Goal: Task Accomplishment & Management: Complete application form

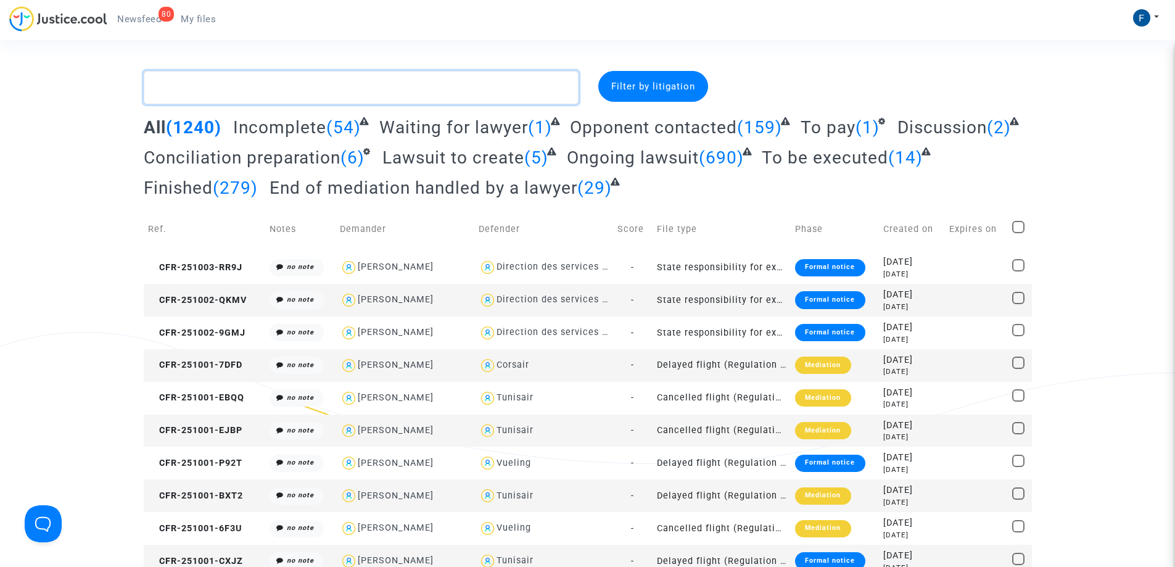
click at [331, 88] on textarea at bounding box center [361, 87] width 435 height 33
paste textarea "CFR-250919-GJE9"
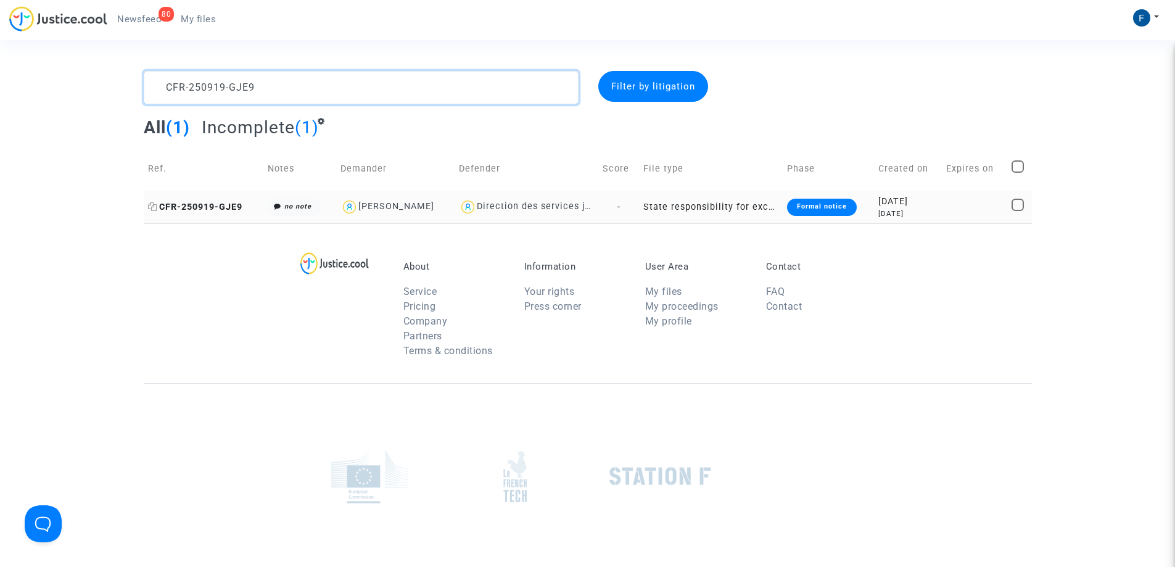
type textarea "CFR-250919-GJE9"
click at [223, 208] on span "CFR-250919-GJE9" at bounding box center [195, 207] width 94 height 10
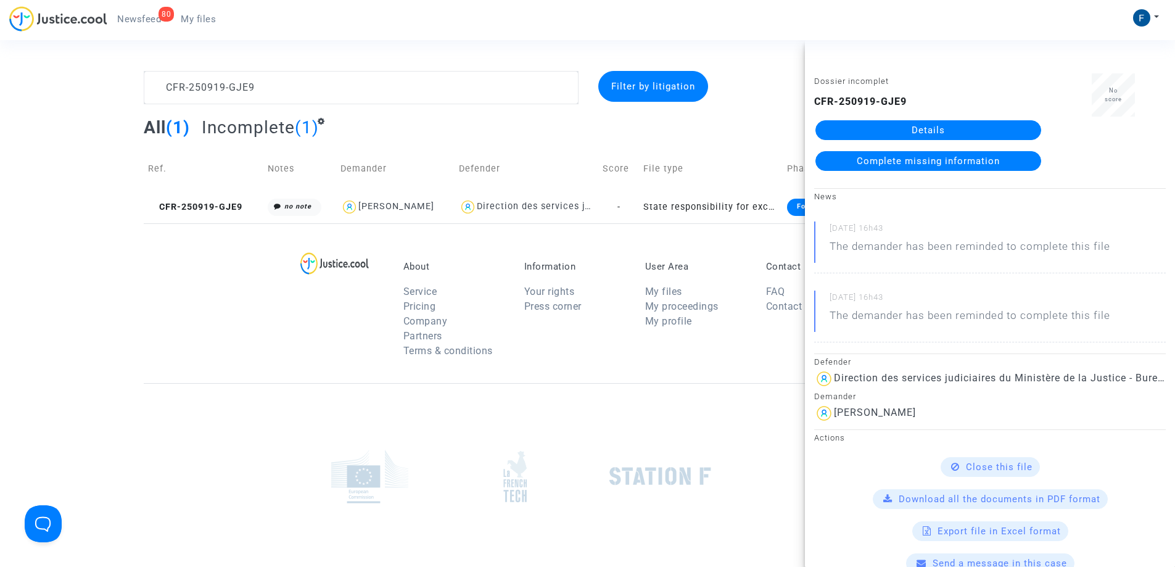
click at [958, 162] on span "Complete missing information" at bounding box center [928, 160] width 143 height 11
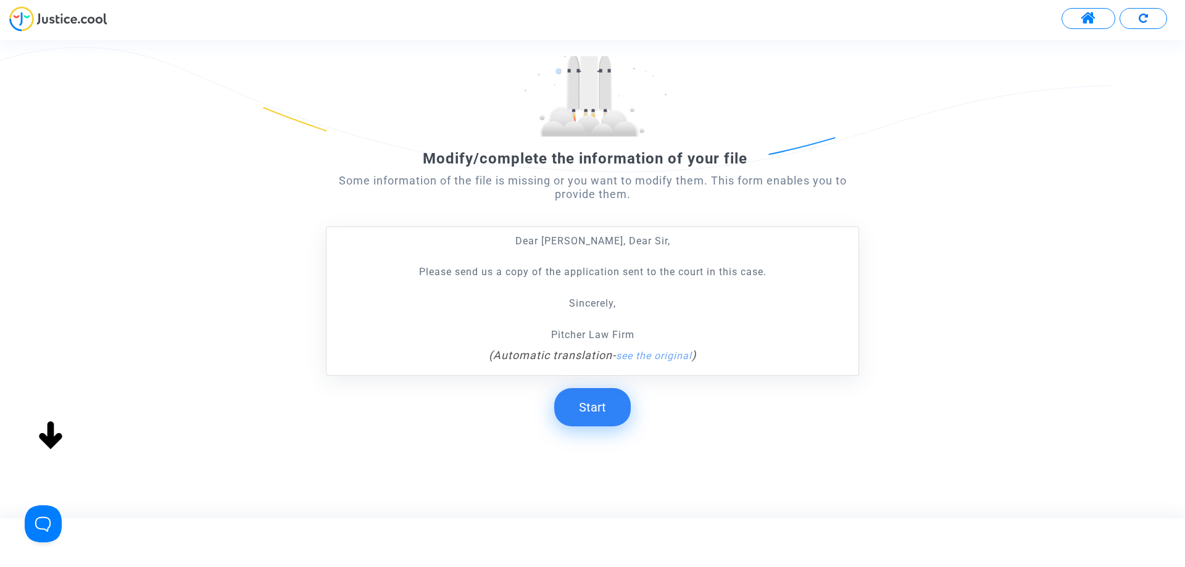
scroll to position [93, 0]
click at [607, 410] on button "Start" at bounding box center [592, 406] width 77 height 38
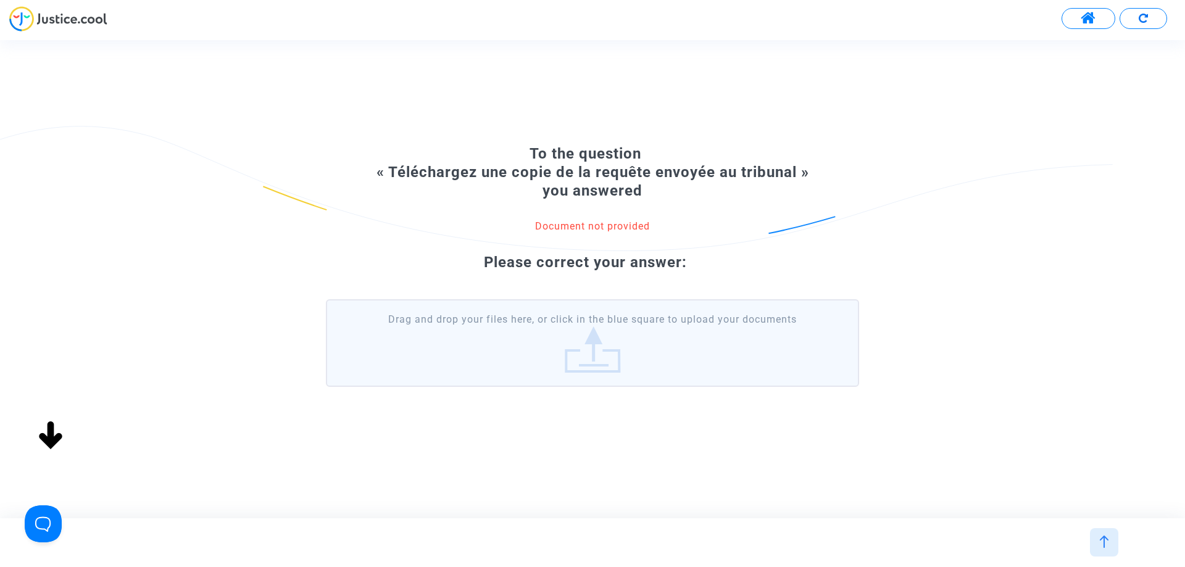
click at [635, 344] on label "Drag and drop your files here, or click in the blue square to upload your docum…" at bounding box center [592, 343] width 533 height 88
click at [0, 0] on input "Drag and drop your files here, or click in the blue square to upload your docum…" at bounding box center [0, 0] width 0 height 0
click at [594, 354] on label "Drag and drop your files here, or click in the blue square to upload your docum…" at bounding box center [592, 343] width 533 height 88
click at [0, 0] on input "Drag and drop your files here, or click in the blue square to upload your docum…" at bounding box center [0, 0] width 0 height 0
click at [596, 362] on label "Drag and drop your files here, or click in the blue square to upload your docum…" at bounding box center [592, 343] width 533 height 88
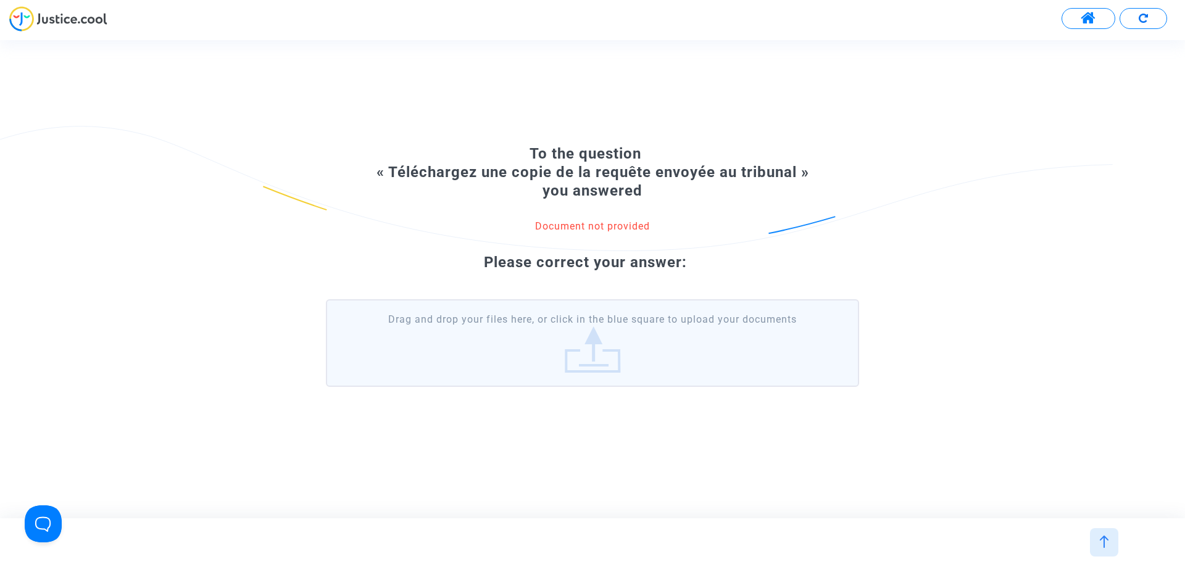
click at [0, 0] on input "Drag and drop your files here, or click in the blue square to upload your docum…" at bounding box center [0, 0] width 0 height 0
click at [626, 347] on label "Drag and drop your files here, or click in the blue square to upload your docum…" at bounding box center [592, 343] width 533 height 88
click at [0, 0] on input "Drag and drop your files here, or click in the blue square to upload your docum…" at bounding box center [0, 0] width 0 height 0
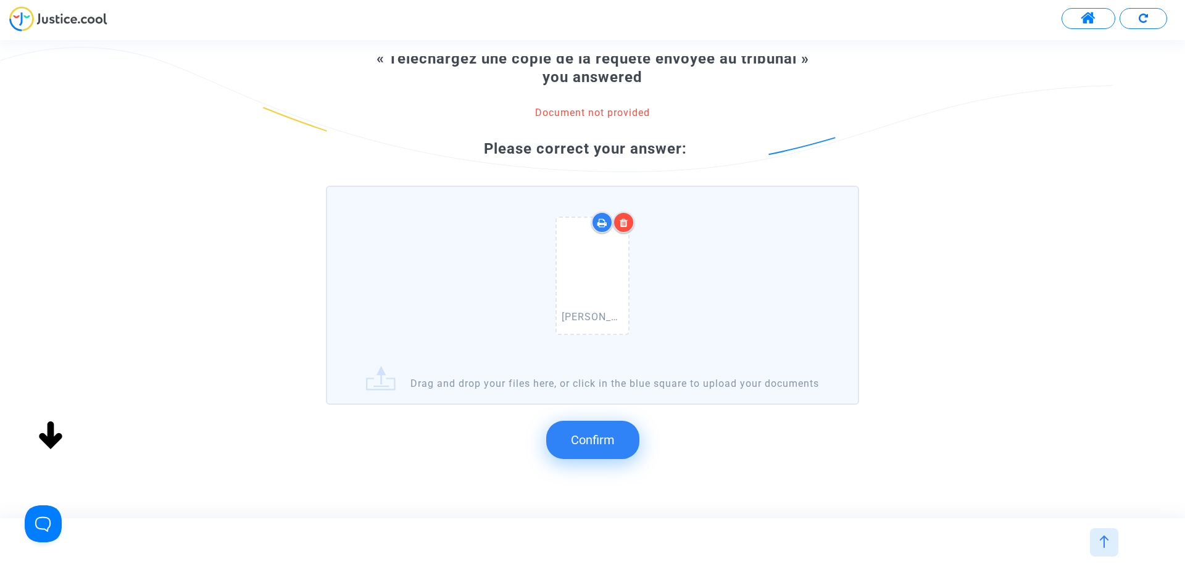
scroll to position [131, 0]
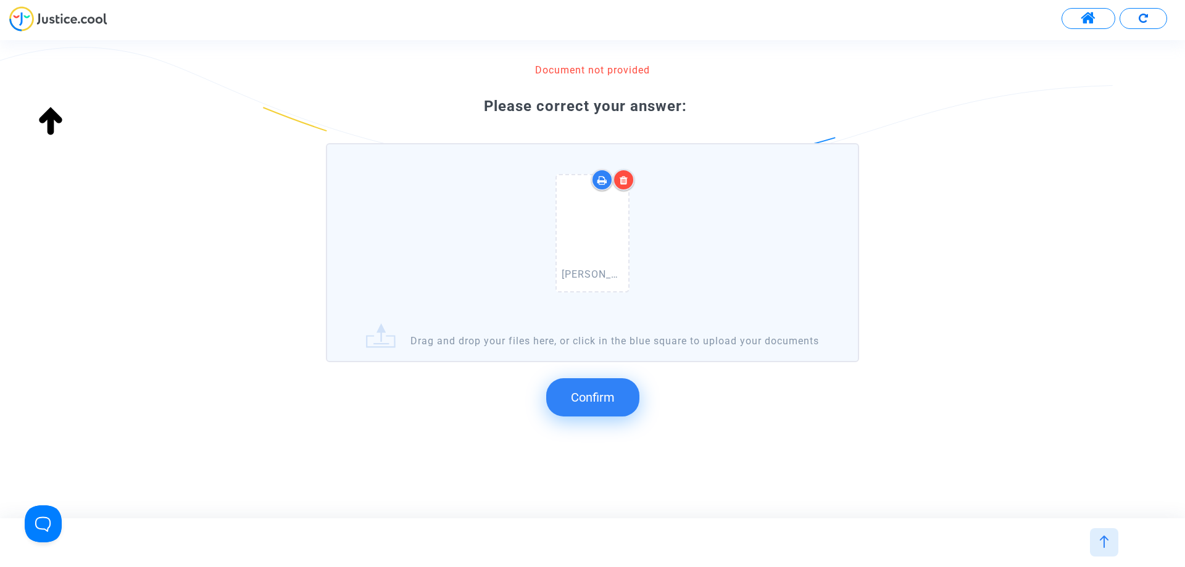
click at [590, 402] on span "Confirm" at bounding box center [593, 397] width 44 height 15
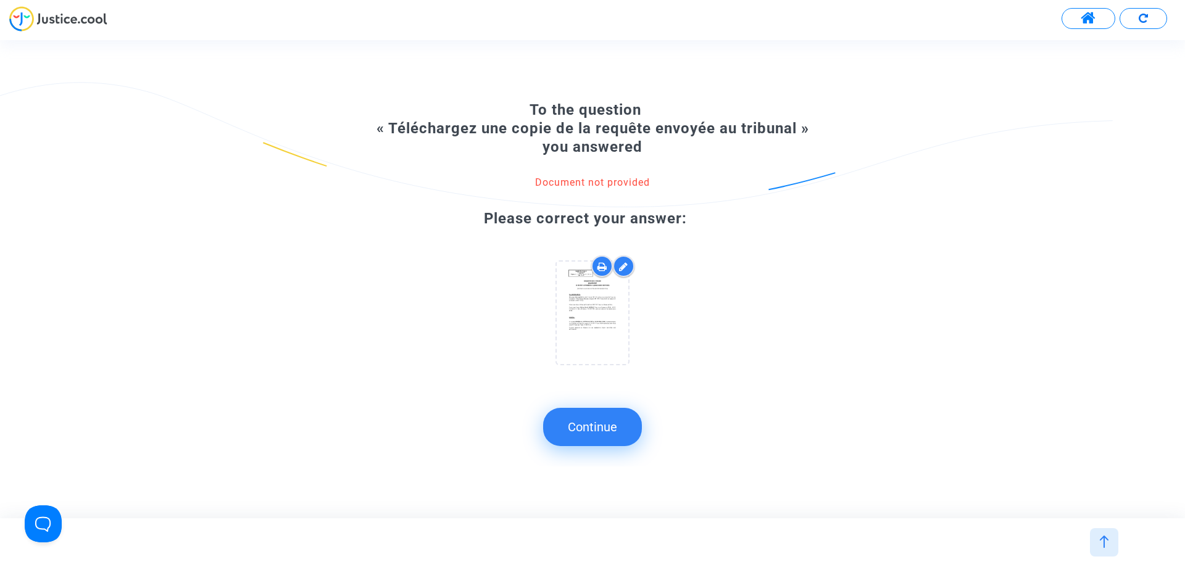
click at [590, 429] on button "Continue" at bounding box center [592, 427] width 99 height 38
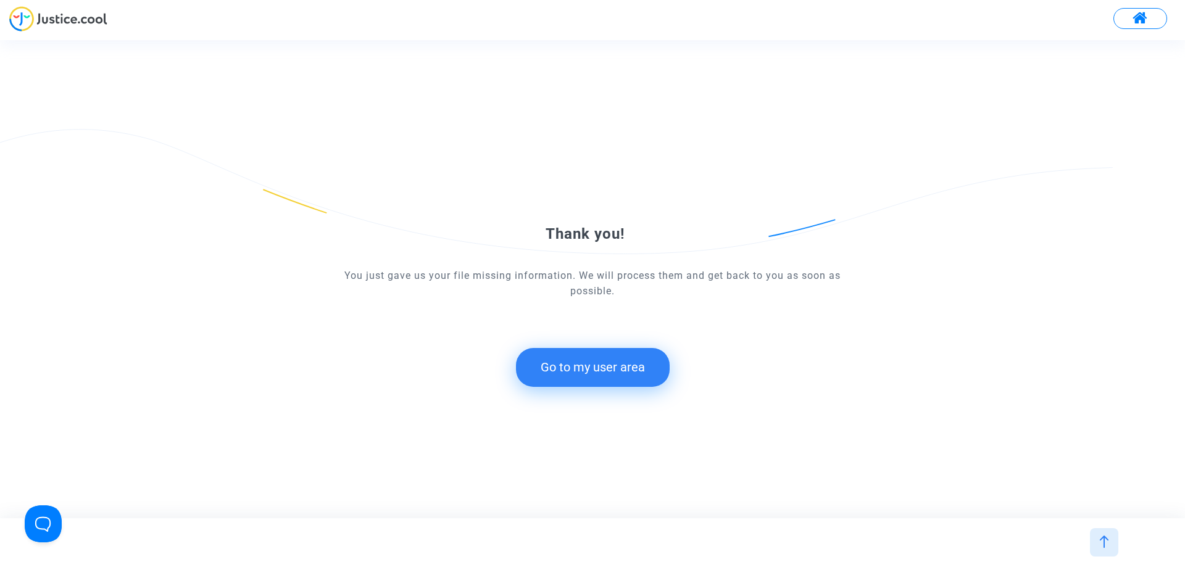
click at [611, 377] on button "Go to my user area" at bounding box center [593, 367] width 154 height 38
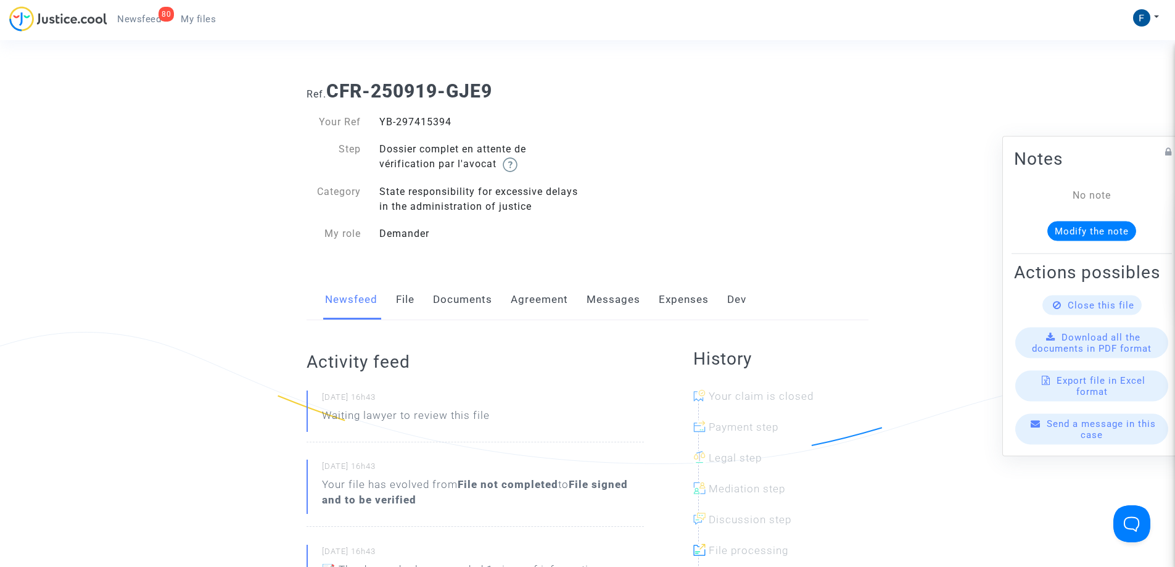
click at [202, 19] on span "My files" at bounding box center [198, 19] width 35 height 11
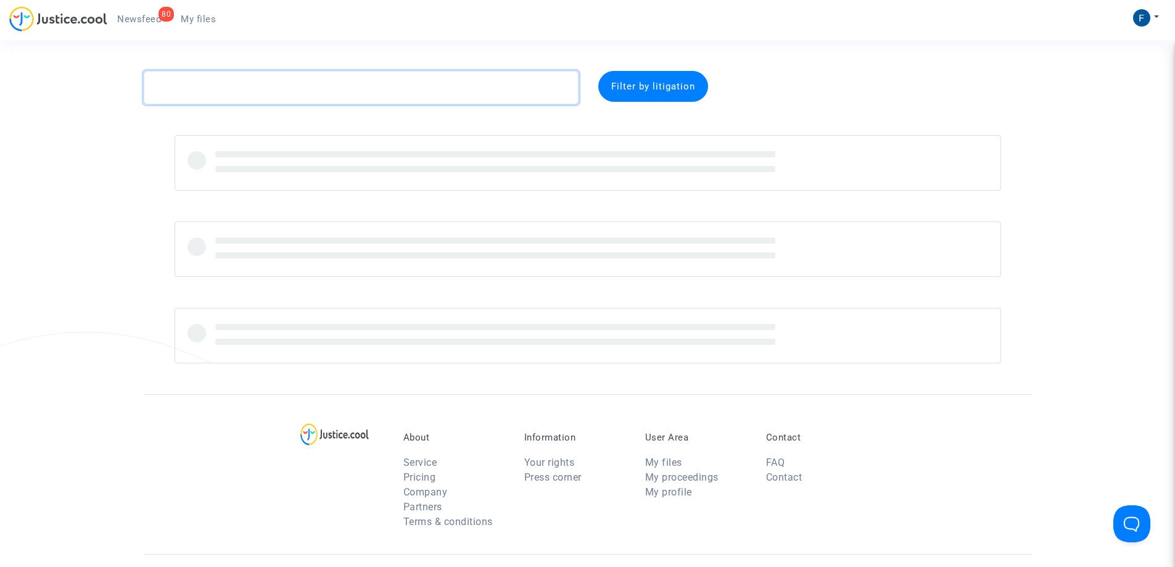
click at [224, 83] on textarea at bounding box center [361, 87] width 435 height 33
paste textarea "CFR-250919-7VCR"
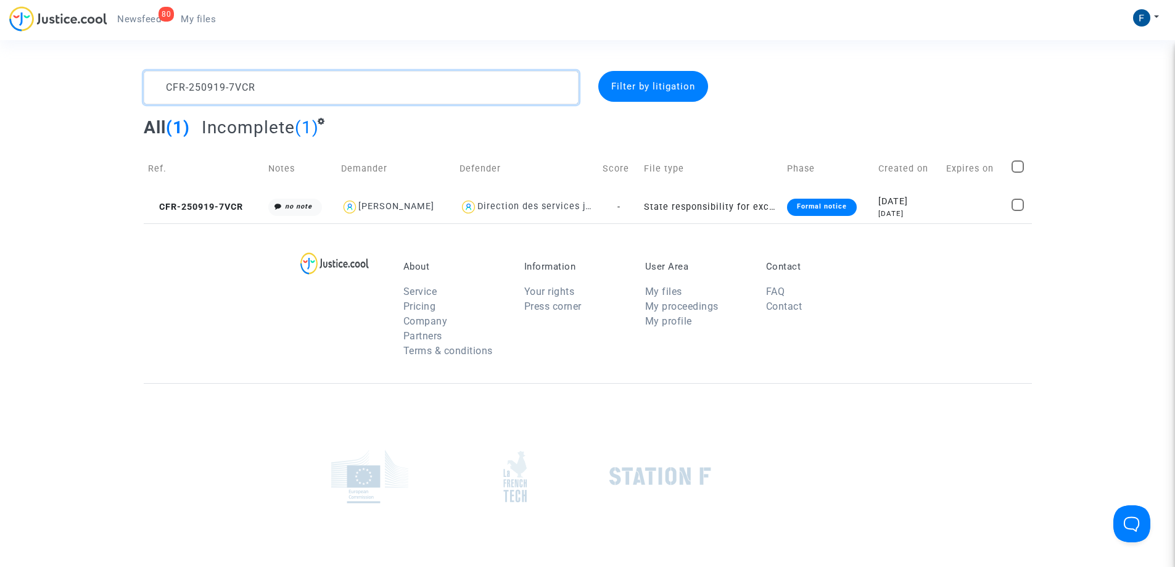
type textarea "CFR-250919-7VCR"
